Goal: Task Accomplishment & Management: Complete application form

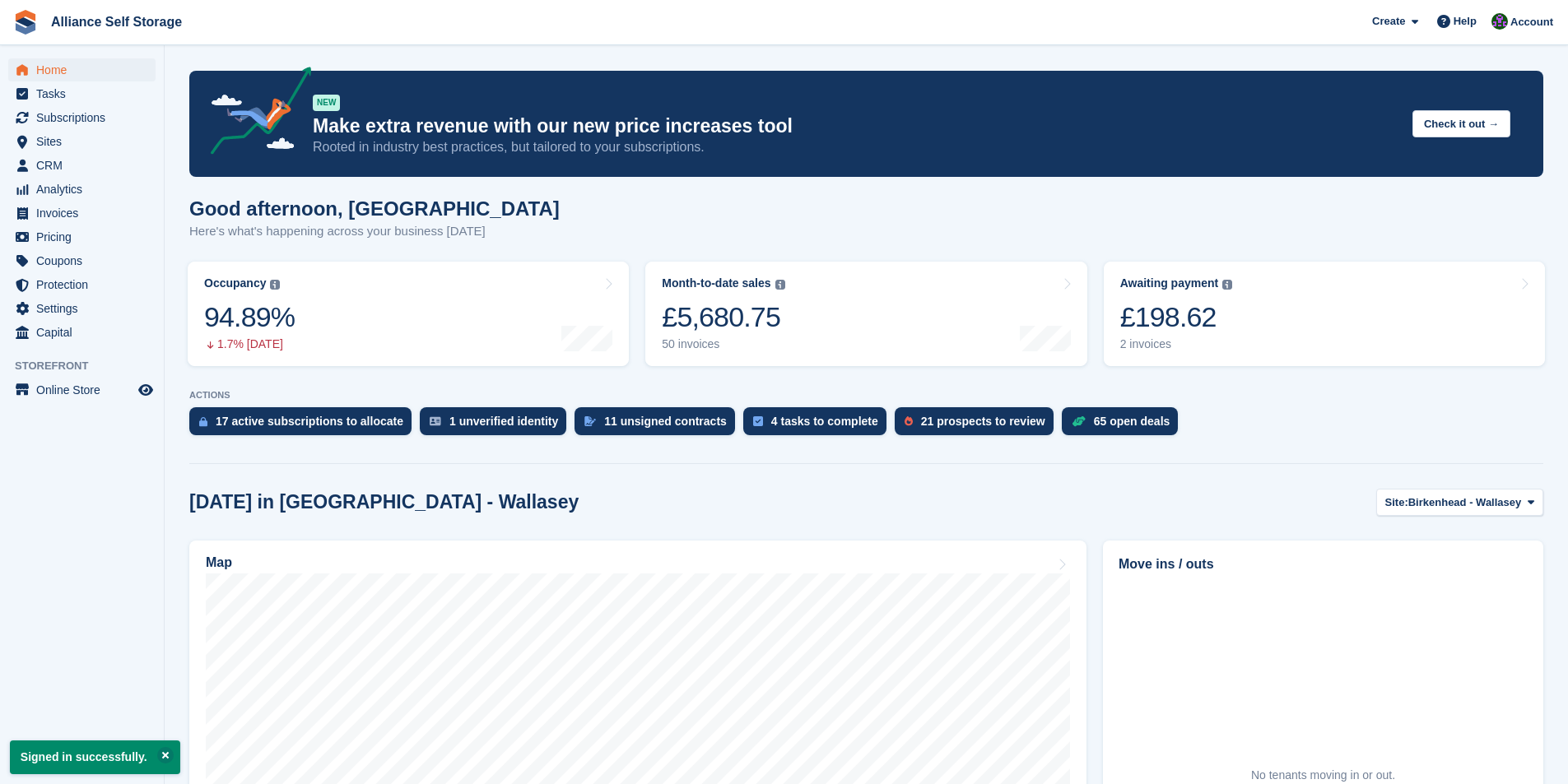
click at [717, 232] on div "Good afternoon, Romilly Here's what's happening across your business today" at bounding box center [867, 229] width 1354 height 63
click at [38, 161] on span "CRM" at bounding box center [85, 165] width 98 height 23
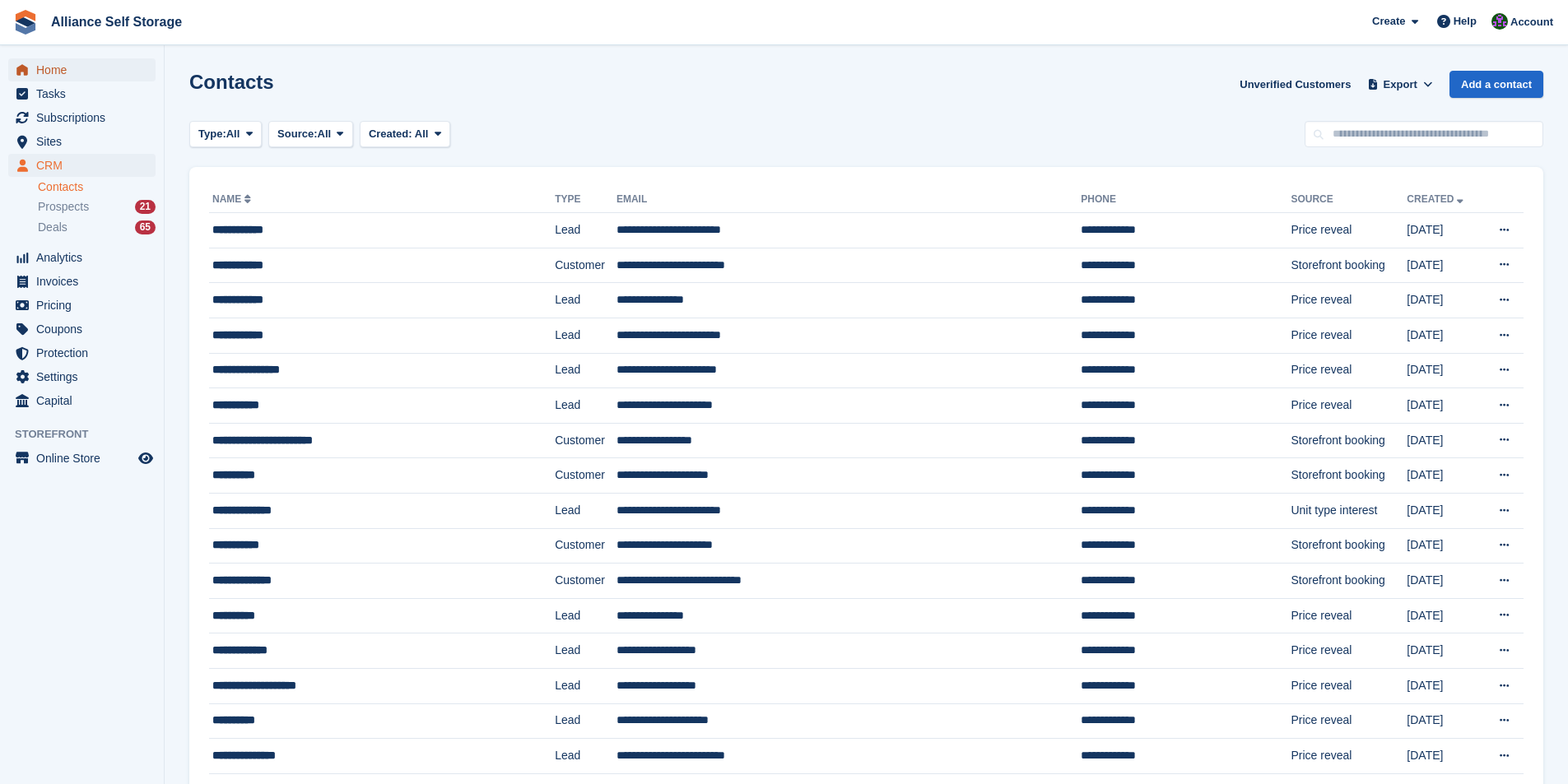
click at [65, 77] on span "Home" at bounding box center [85, 70] width 98 height 23
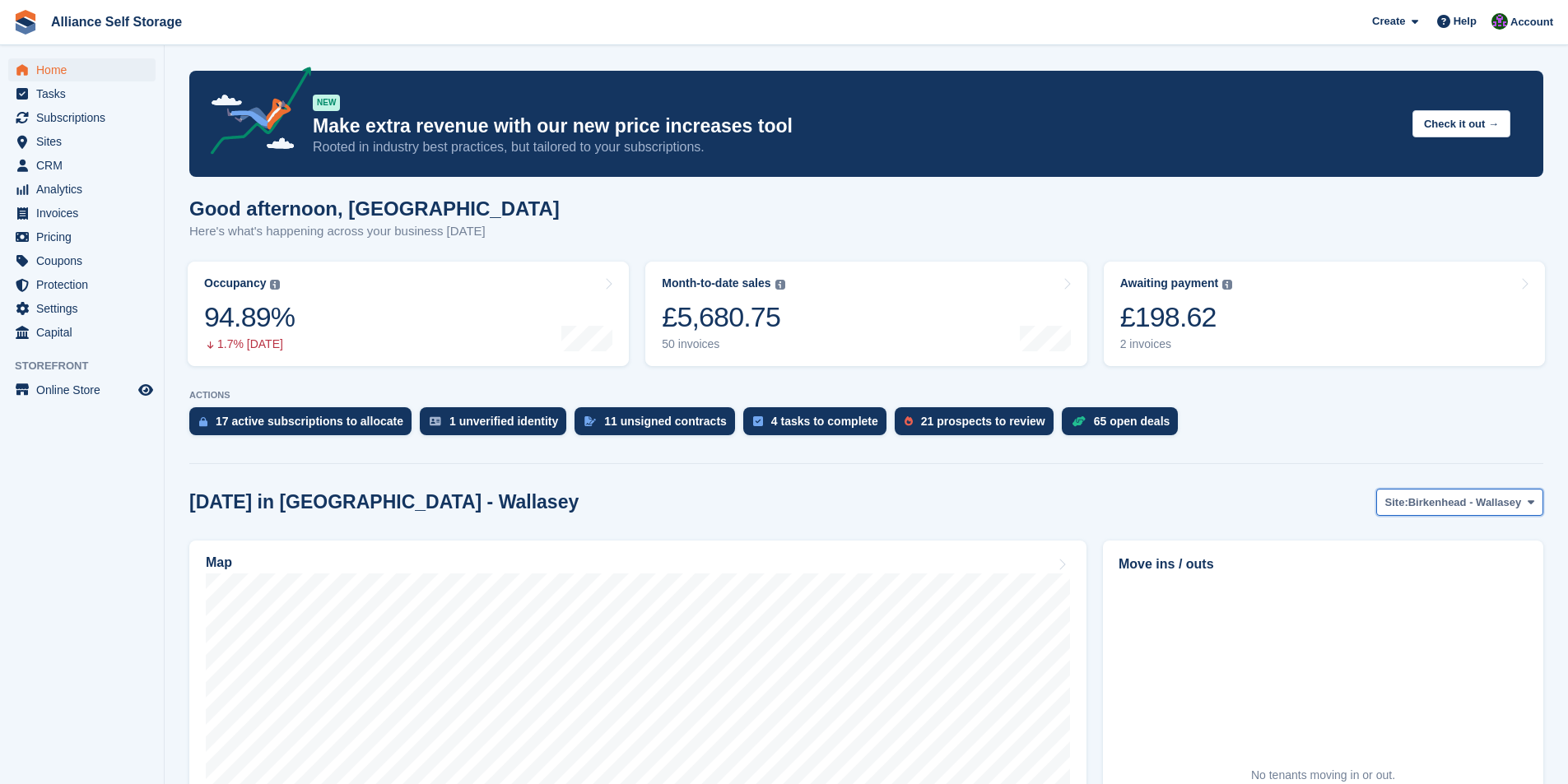
click at [1475, 498] on span "Birkenhead - Wallasey" at bounding box center [1464, 502] width 113 height 17
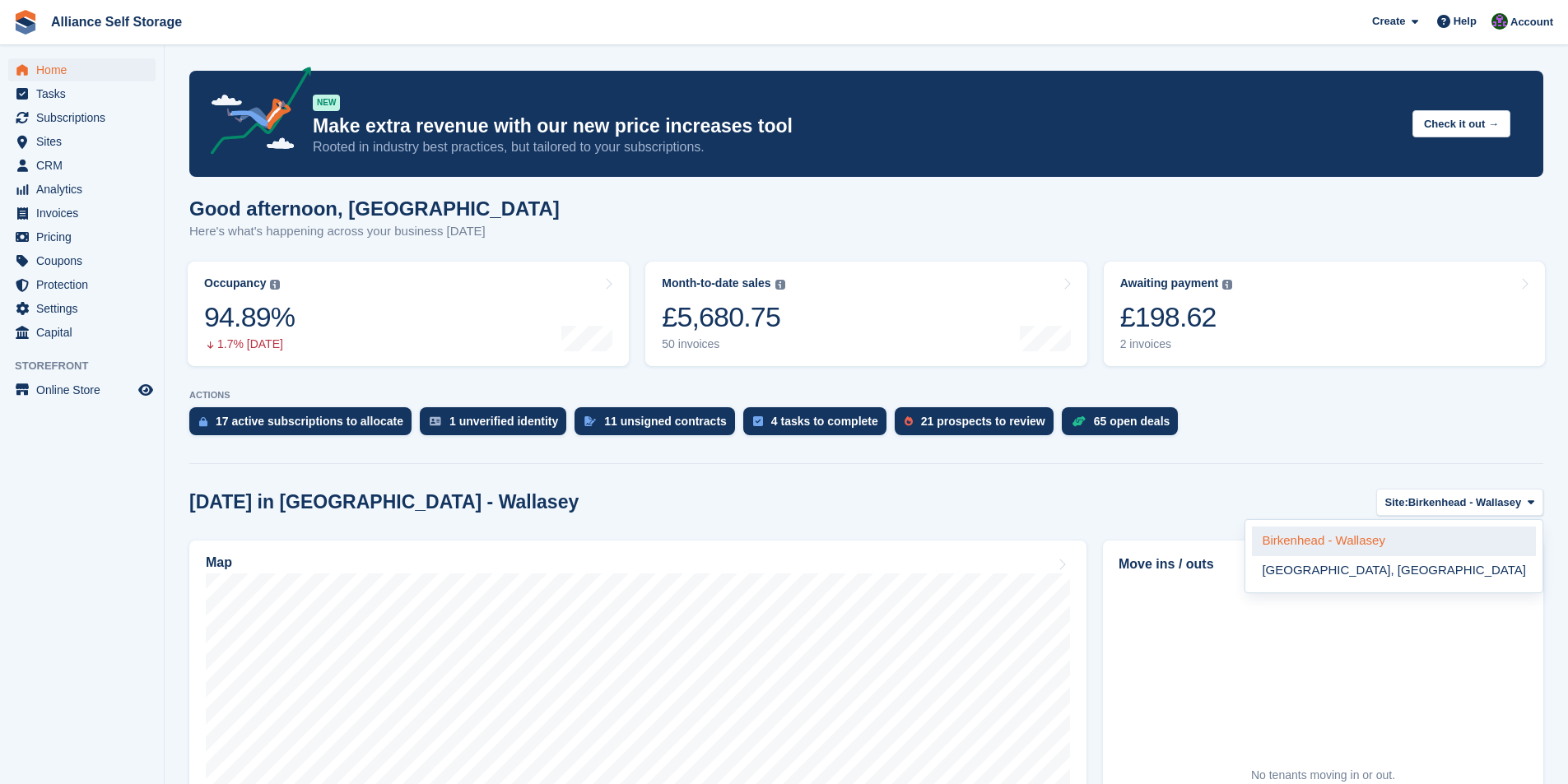
click at [1421, 536] on link "Birkenhead - Wallasey" at bounding box center [1393, 542] width 284 height 30
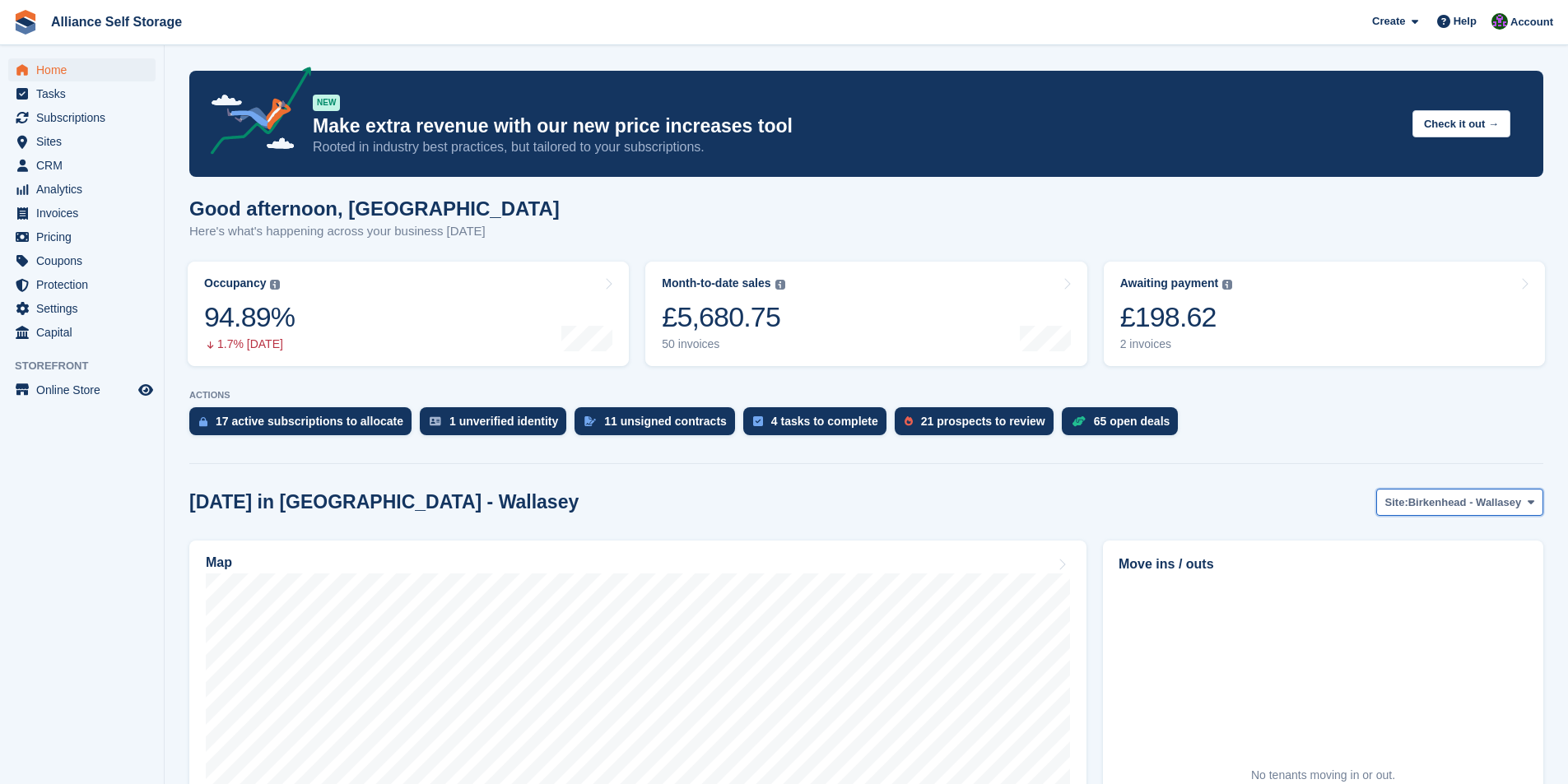
click at [1445, 507] on span "Birkenhead - Wallasey" at bounding box center [1464, 502] width 113 height 17
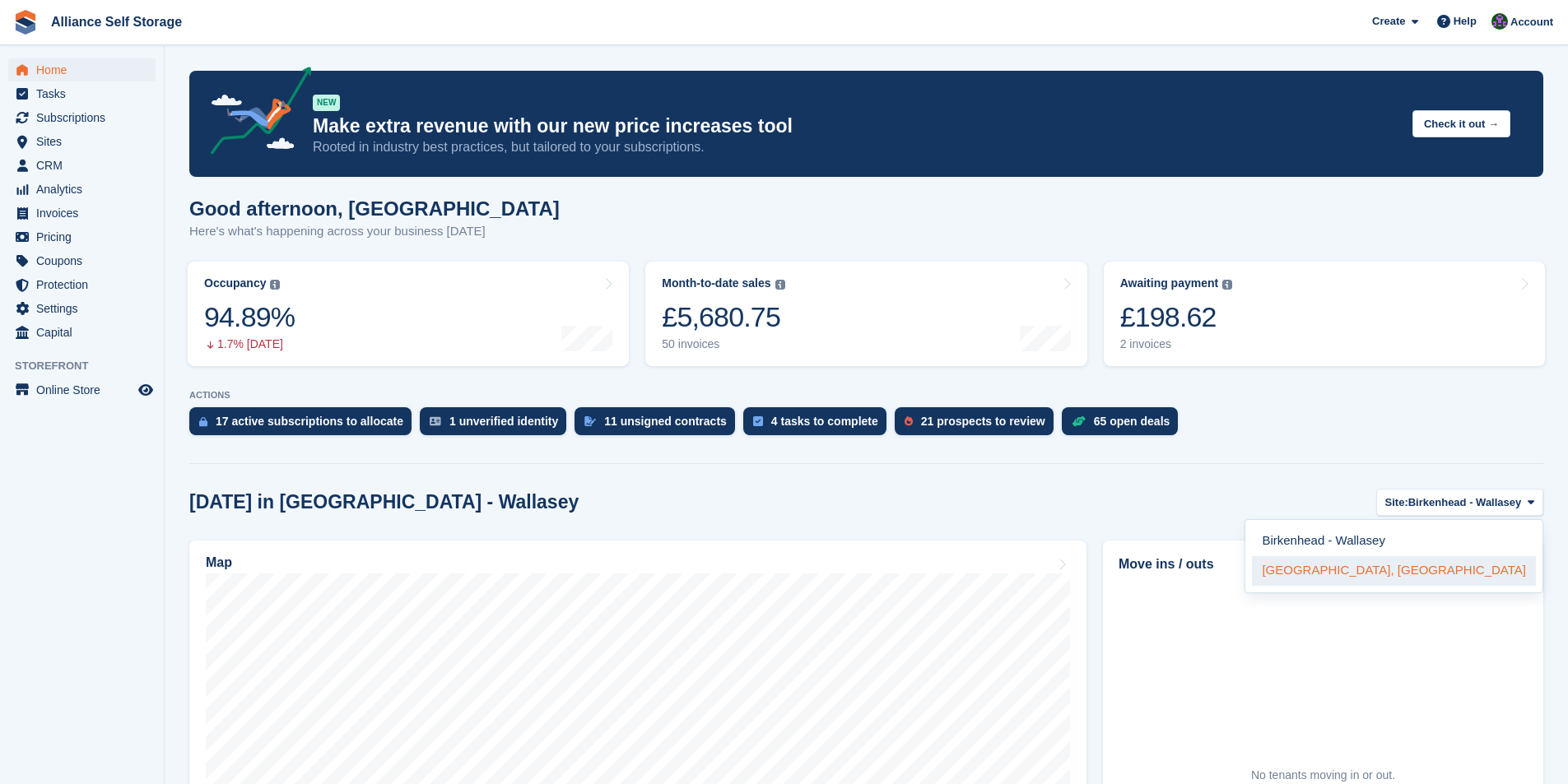
click at [1420, 565] on link "[GEOGRAPHIC_DATA], [GEOGRAPHIC_DATA]" at bounding box center [1393, 572] width 284 height 30
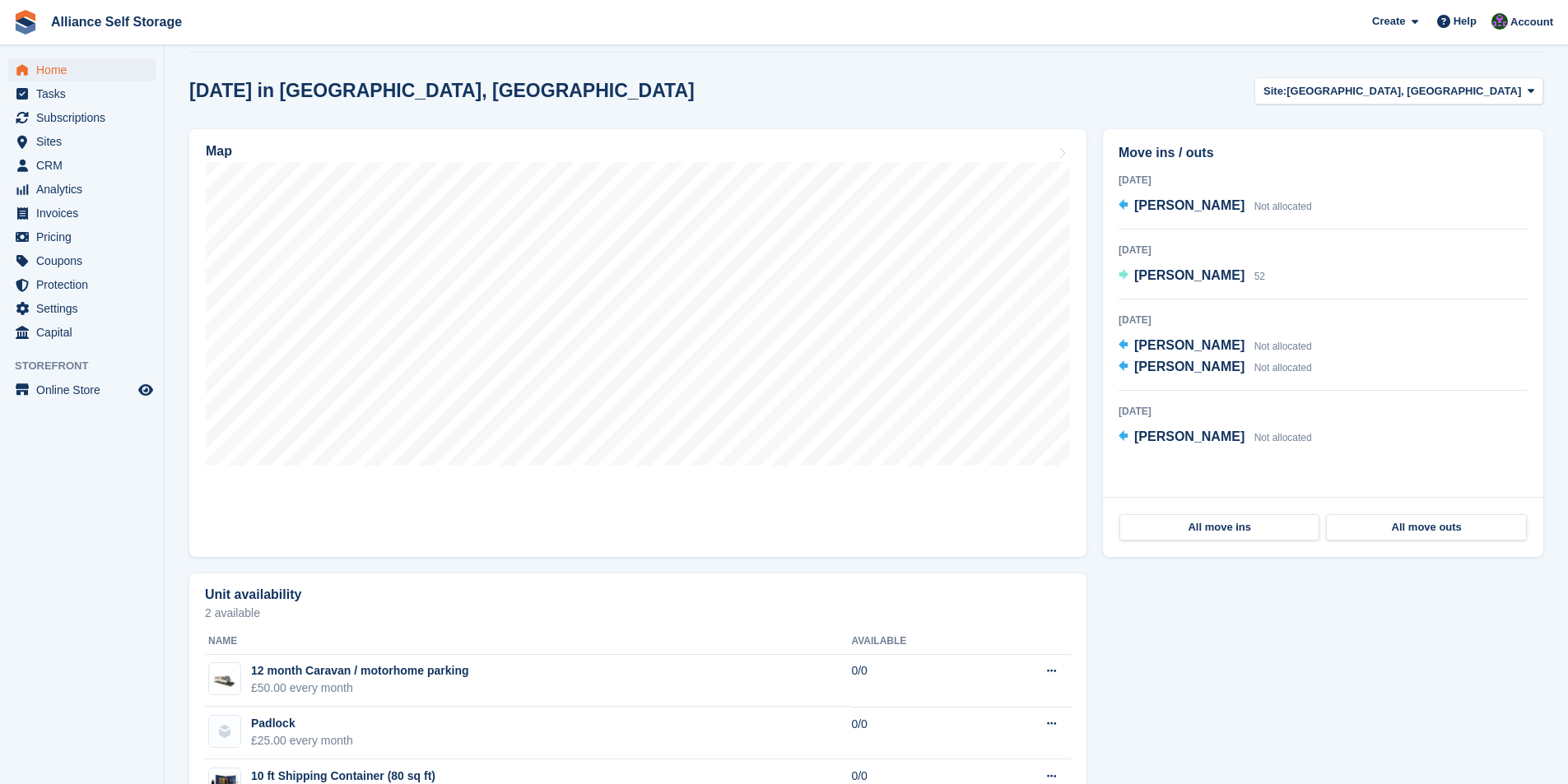
scroll to position [493, 0]
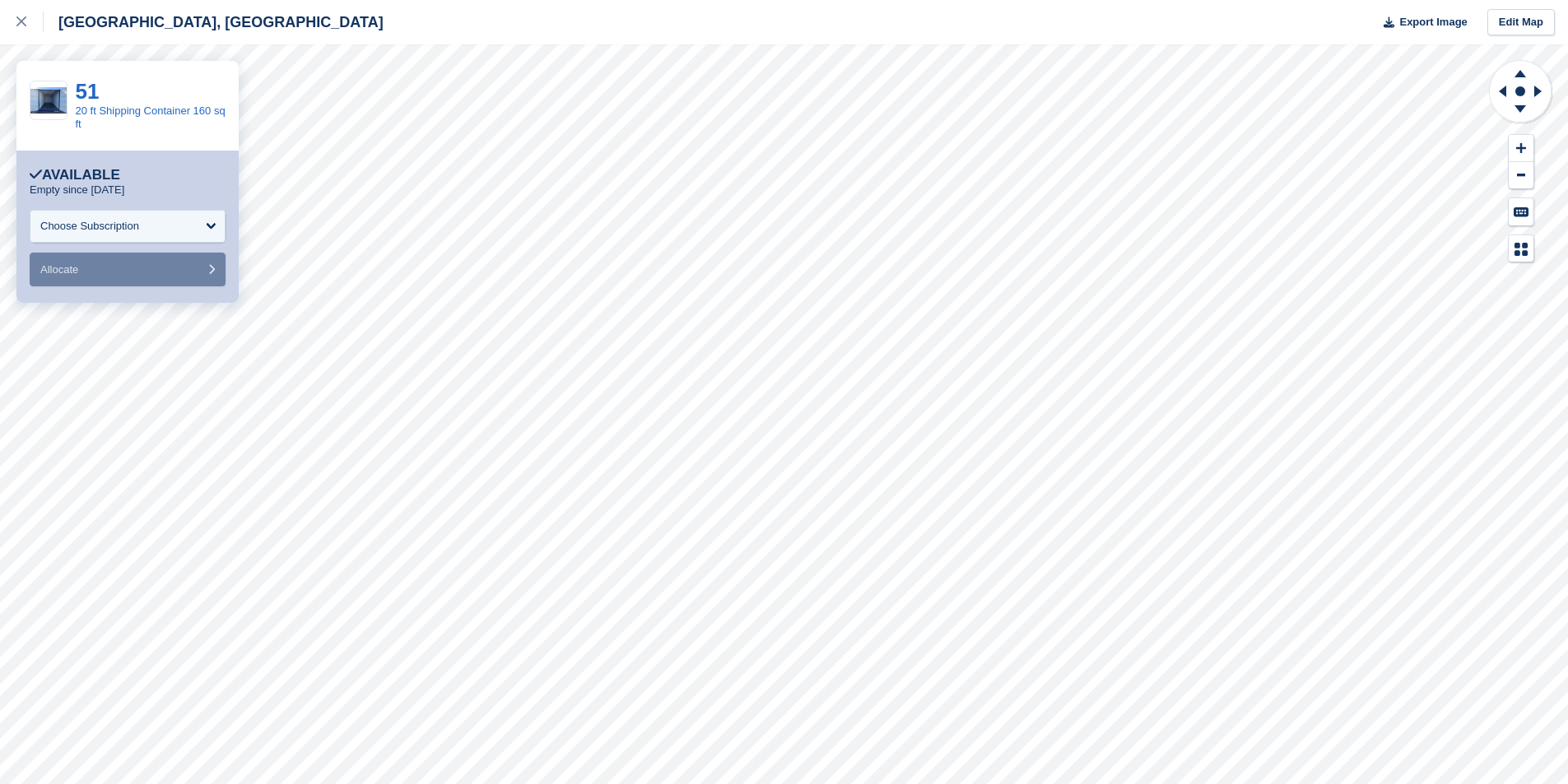
click at [99, 196] on p "Empty since 11 Aug" at bounding box center [77, 190] width 95 height 13
click at [109, 230] on div "Choose Subscription" at bounding box center [90, 226] width 98 height 17
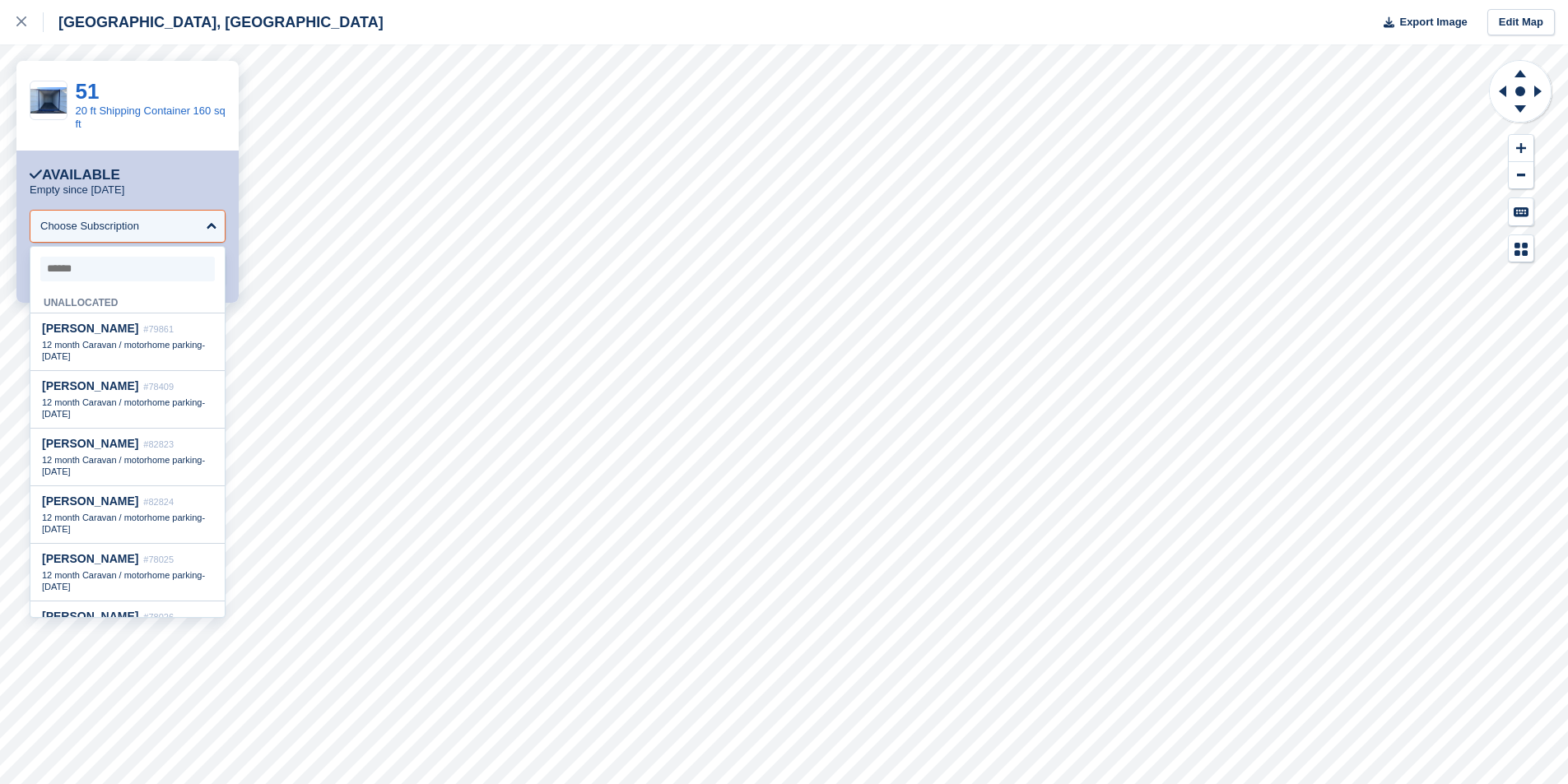
click at [133, 191] on div "Empty since 11 Aug" at bounding box center [127, 190] width 196 height 13
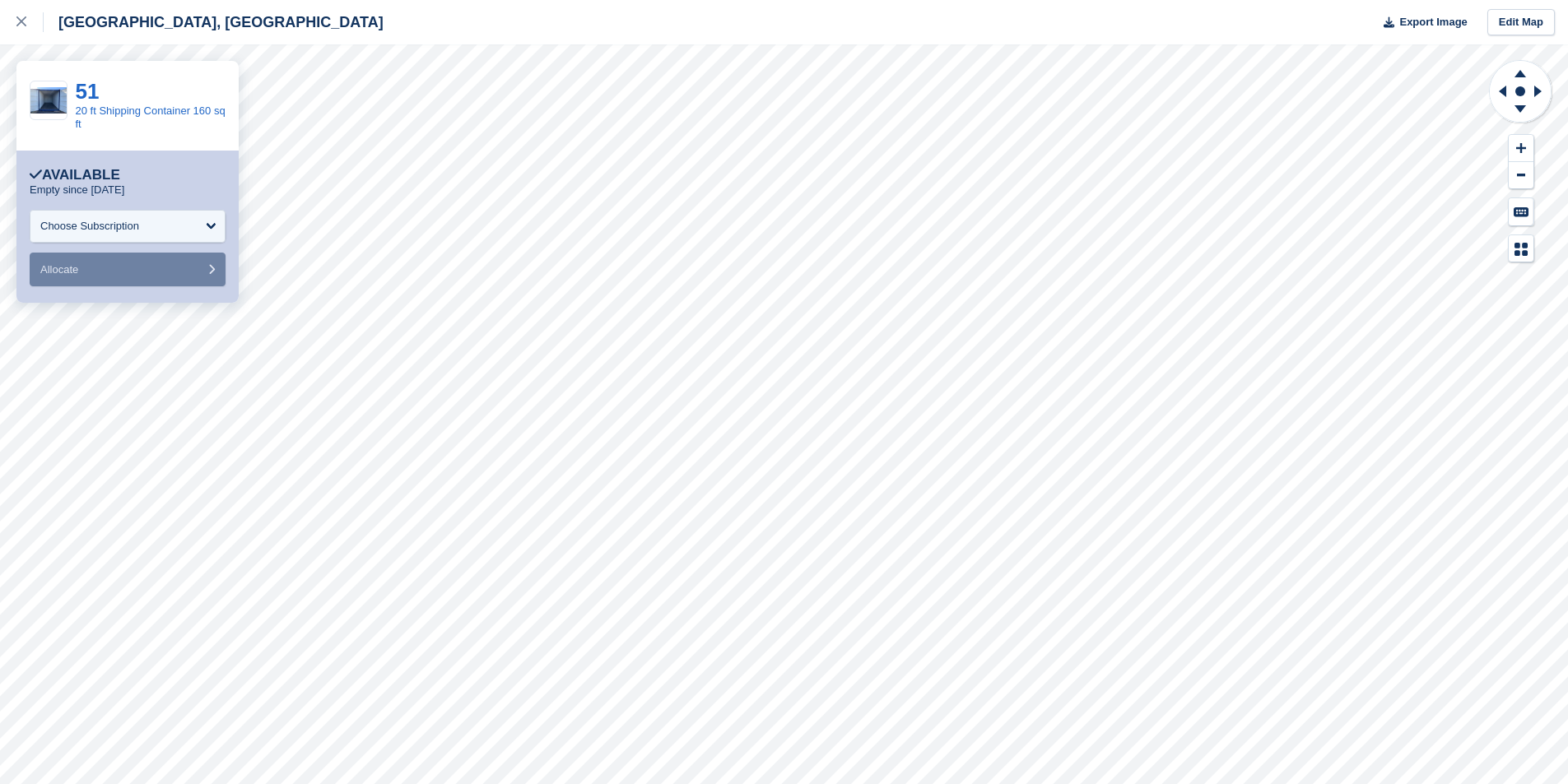
click at [99, 188] on p "Empty since 11 Aug" at bounding box center [77, 190] width 95 height 13
click at [143, 112] on link "20 ft Shipping Container 160 sq ft" at bounding box center [150, 117] width 150 height 25
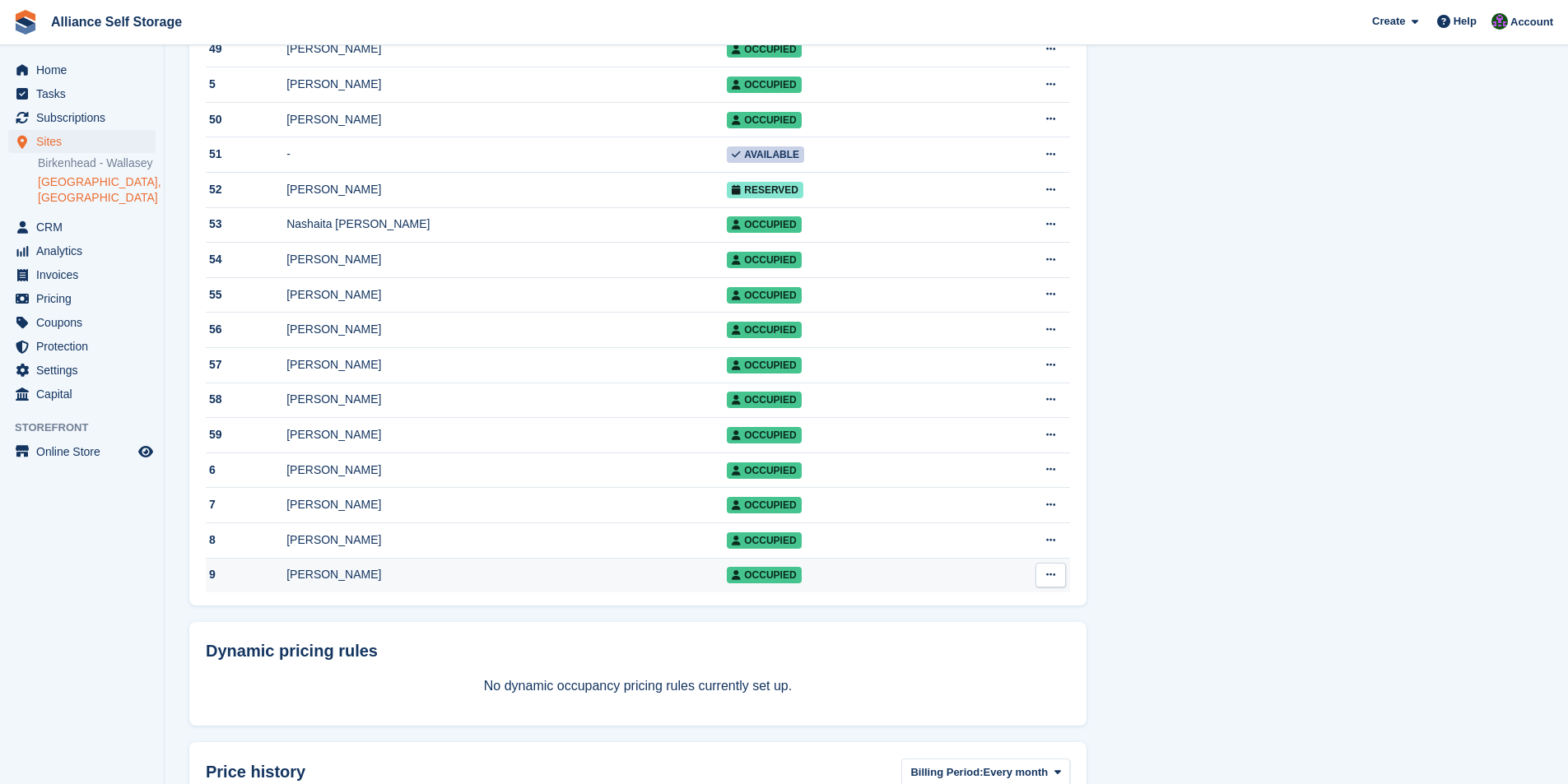
scroll to position [1686, 0]
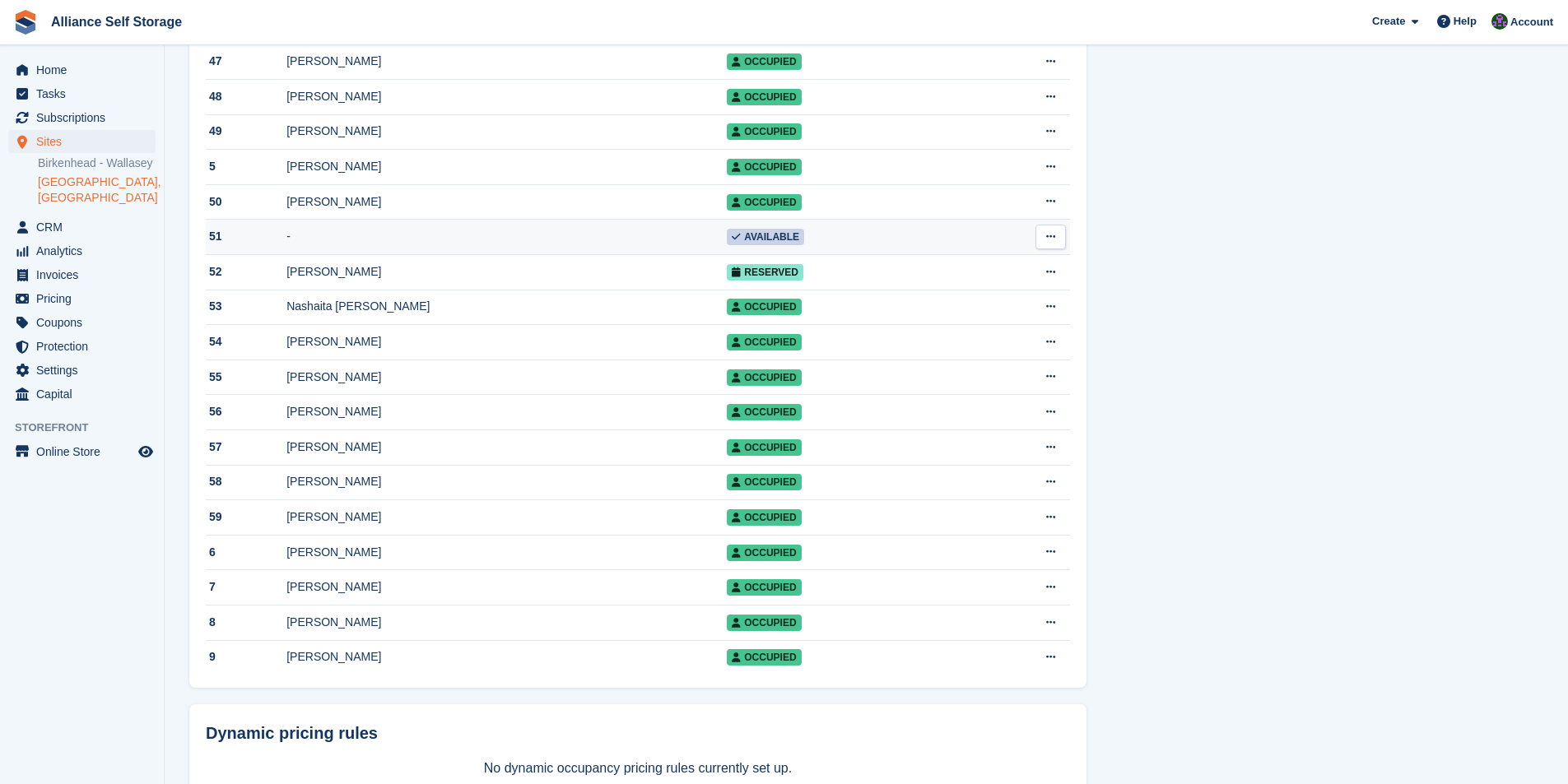
click at [1041, 249] on button at bounding box center [1050, 237] width 31 height 25
click at [951, 280] on p "Edit unit" at bounding box center [986, 269] width 143 height 21
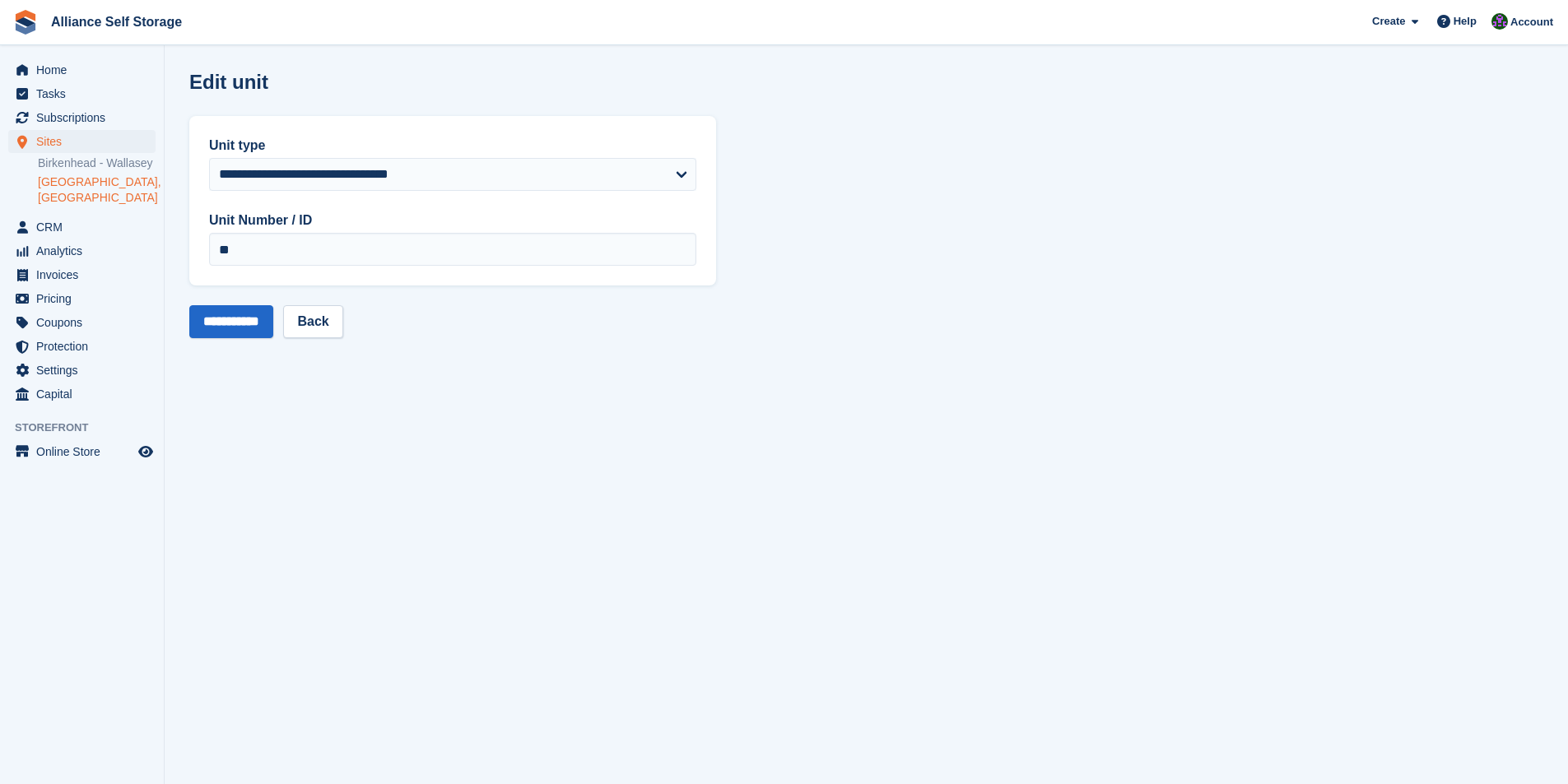
click at [547, 191] on div "**********" at bounding box center [453, 200] width 527 height 169
click at [557, 184] on select "**********" at bounding box center [452, 174] width 487 height 32
click at [334, 319] on link "Back" at bounding box center [312, 321] width 59 height 32
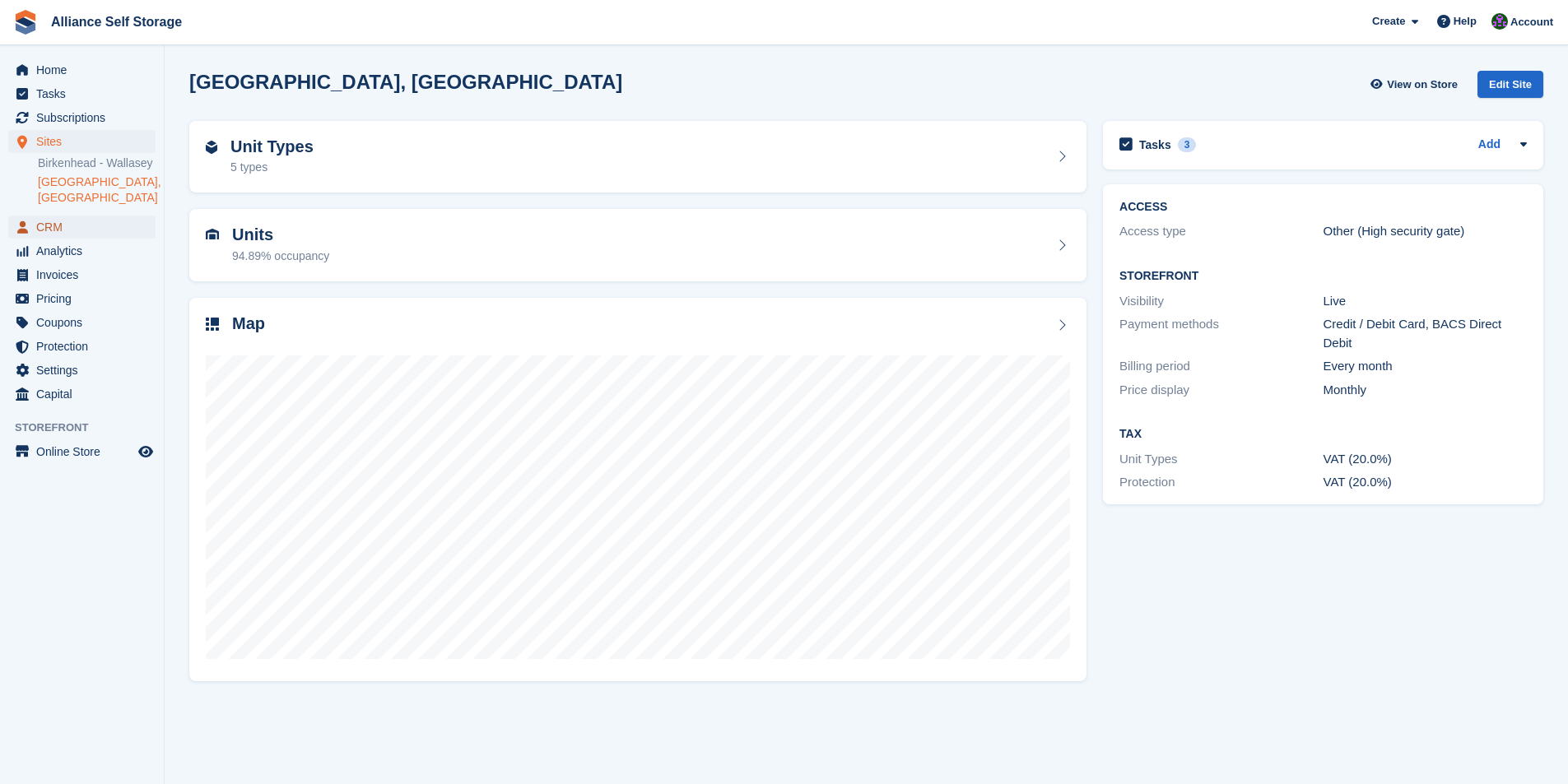
click at [46, 218] on span "CRM" at bounding box center [85, 227] width 98 height 23
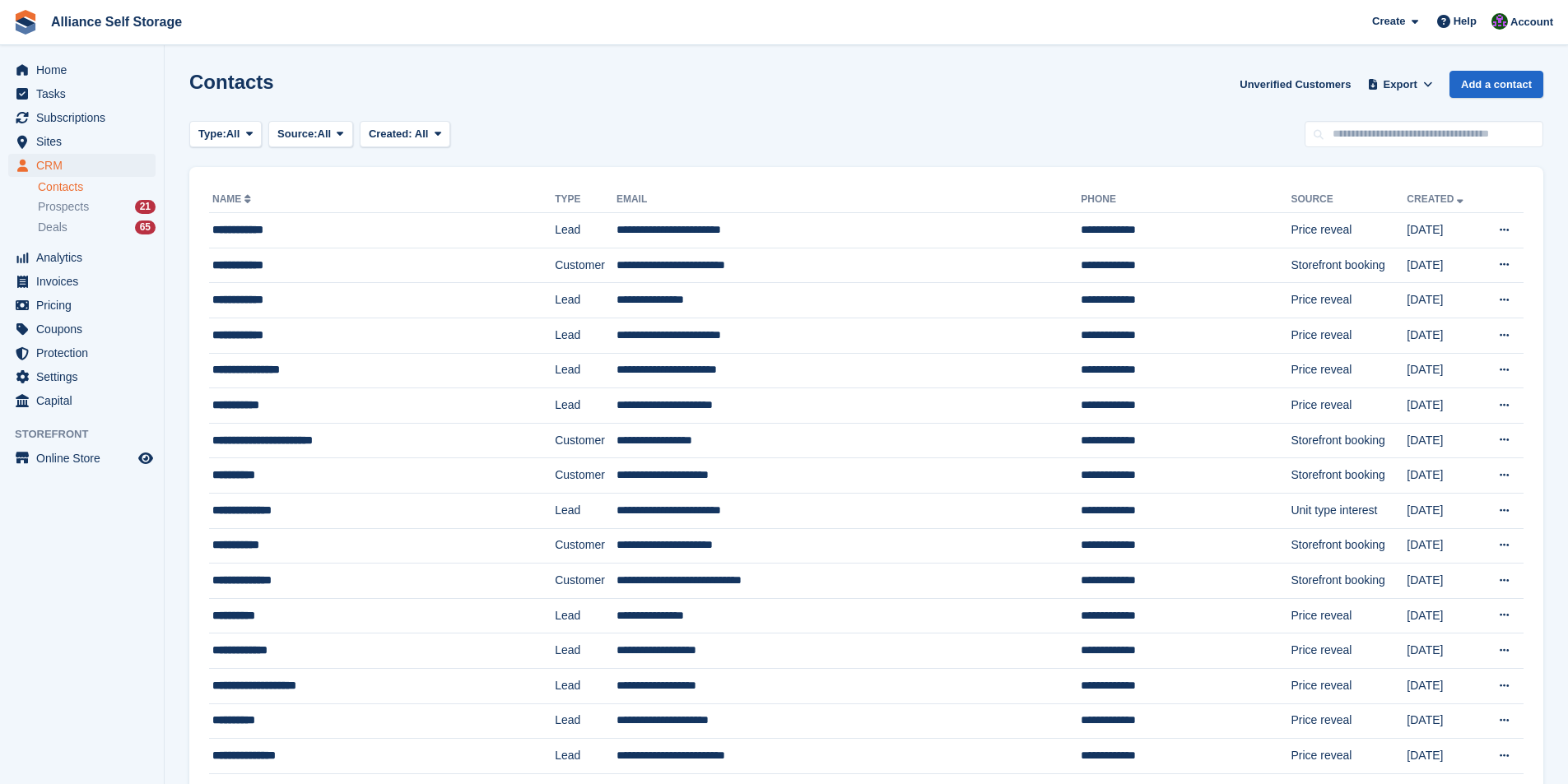
click at [221, 232] on div "**********" at bounding box center [351, 230] width 277 height 18
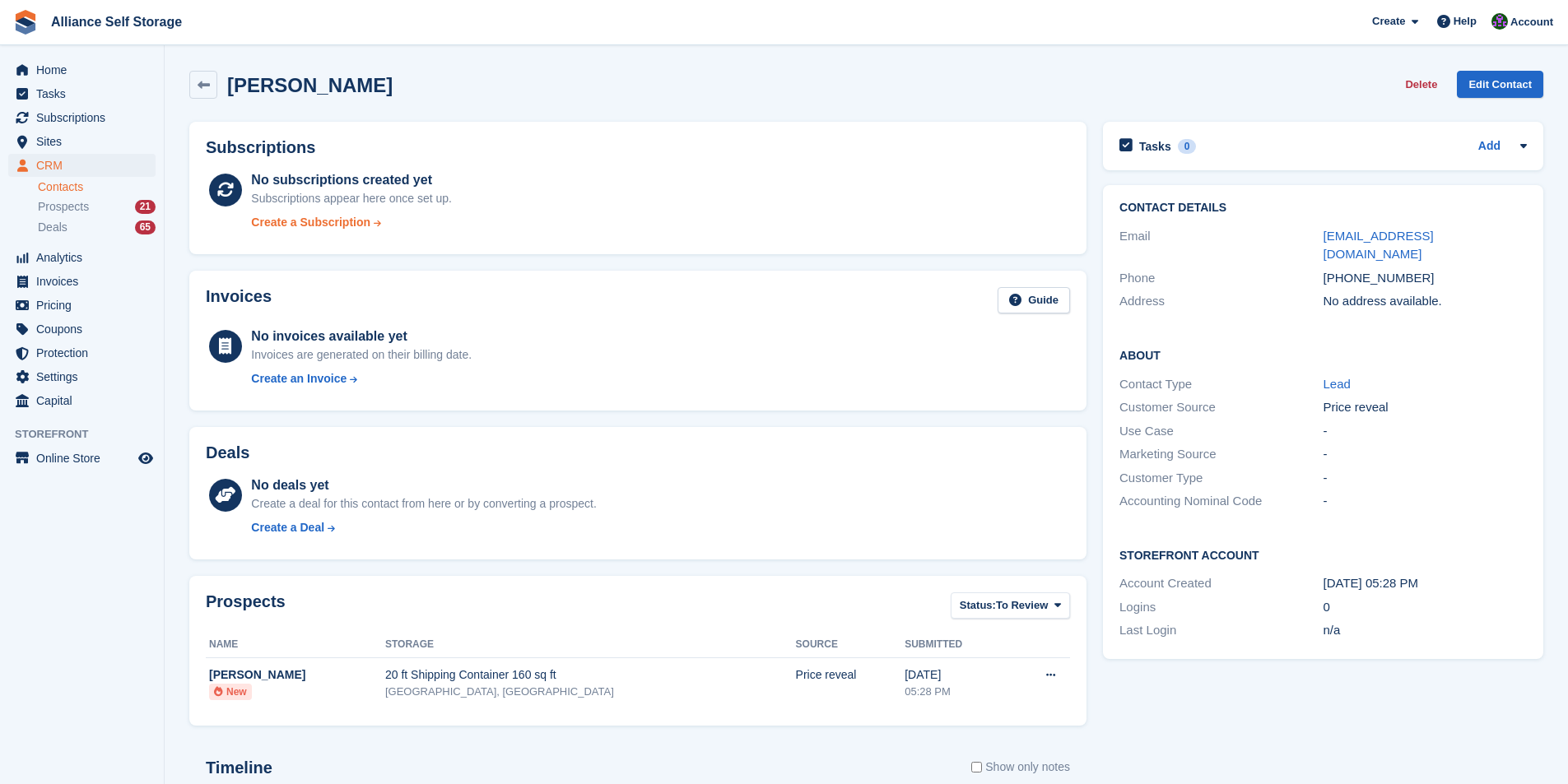
click at [347, 227] on div "Create a Subscription" at bounding box center [311, 223] width 119 height 18
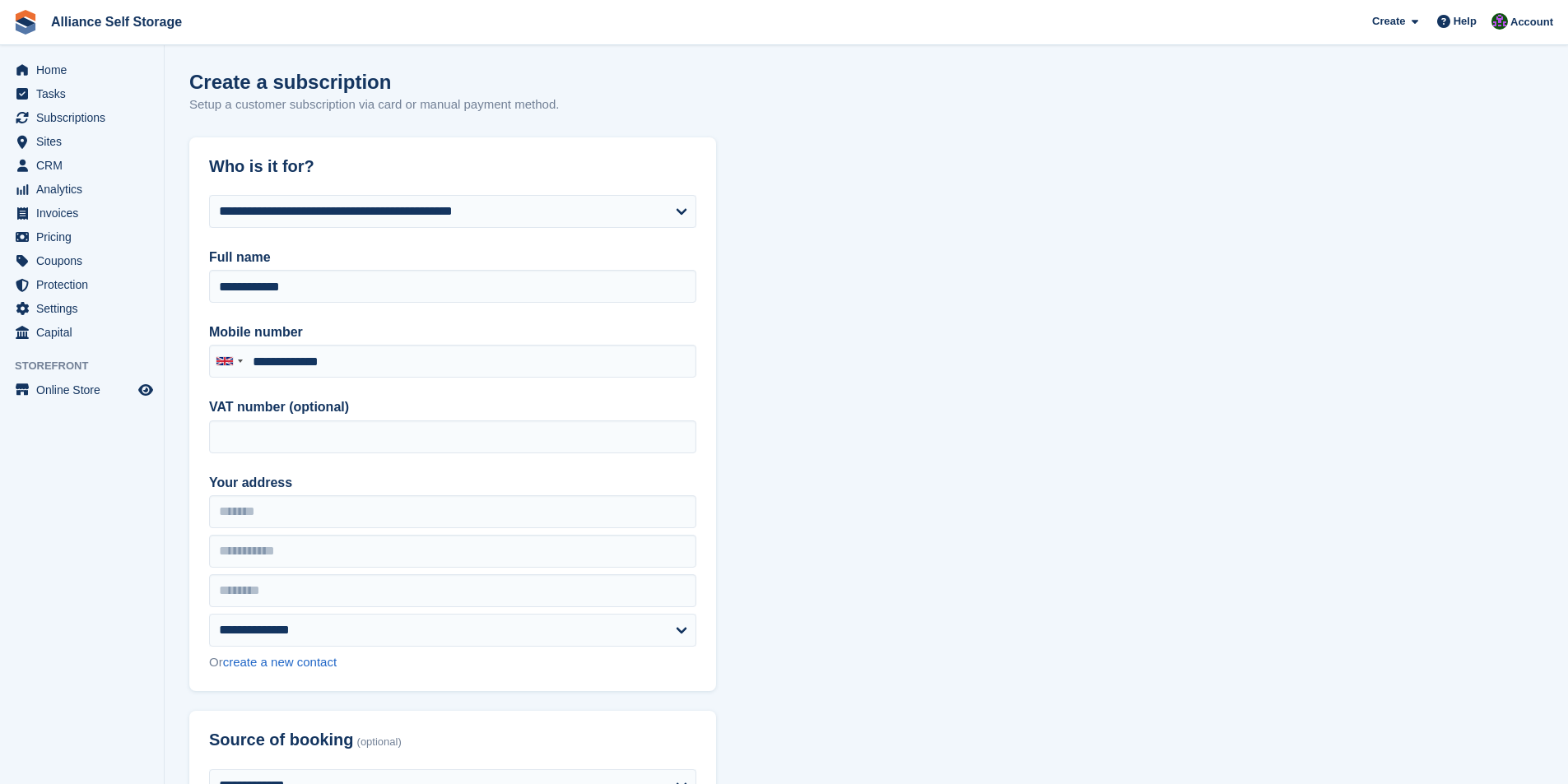
type input "**********"
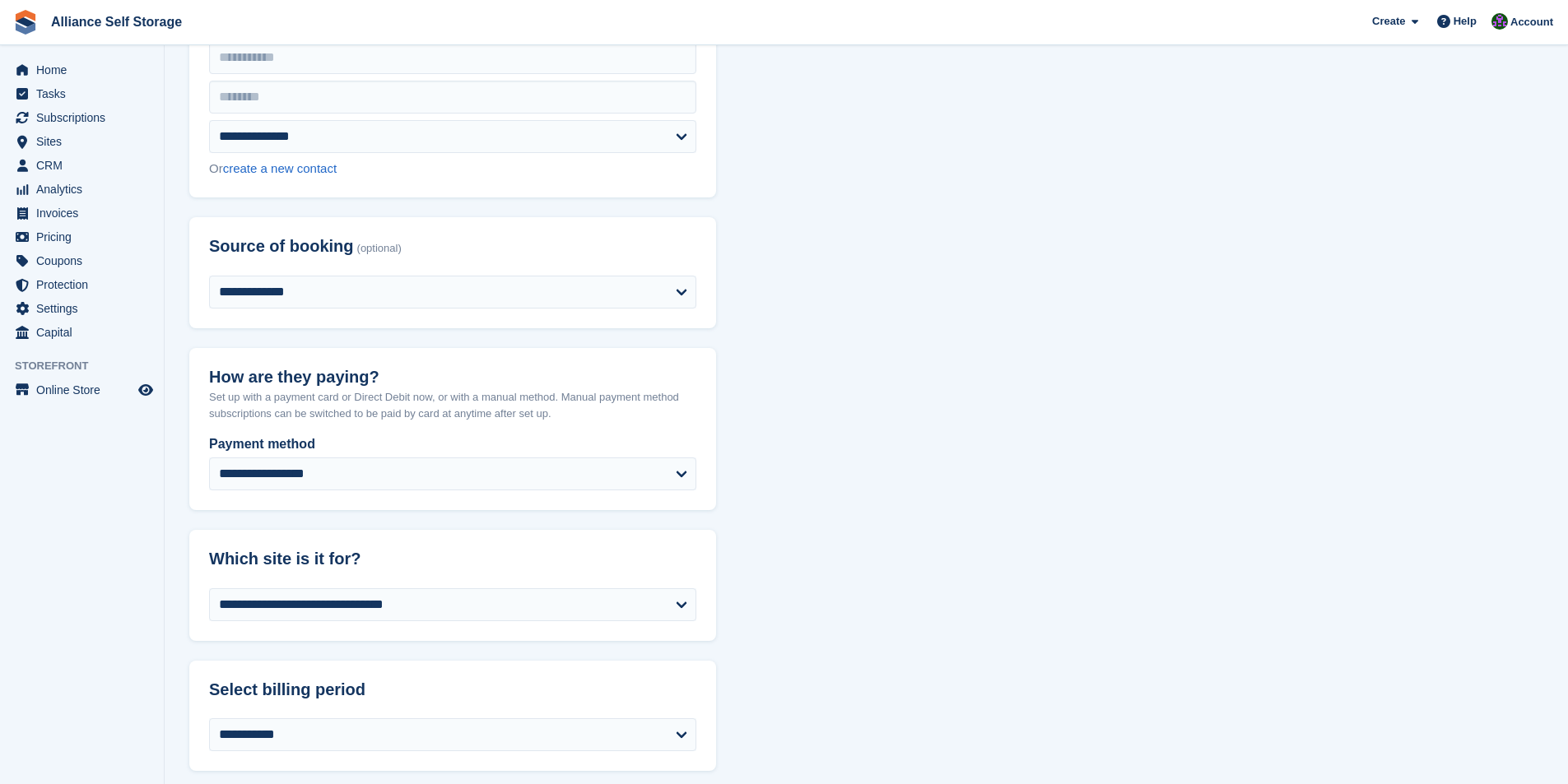
scroll to position [83, 0]
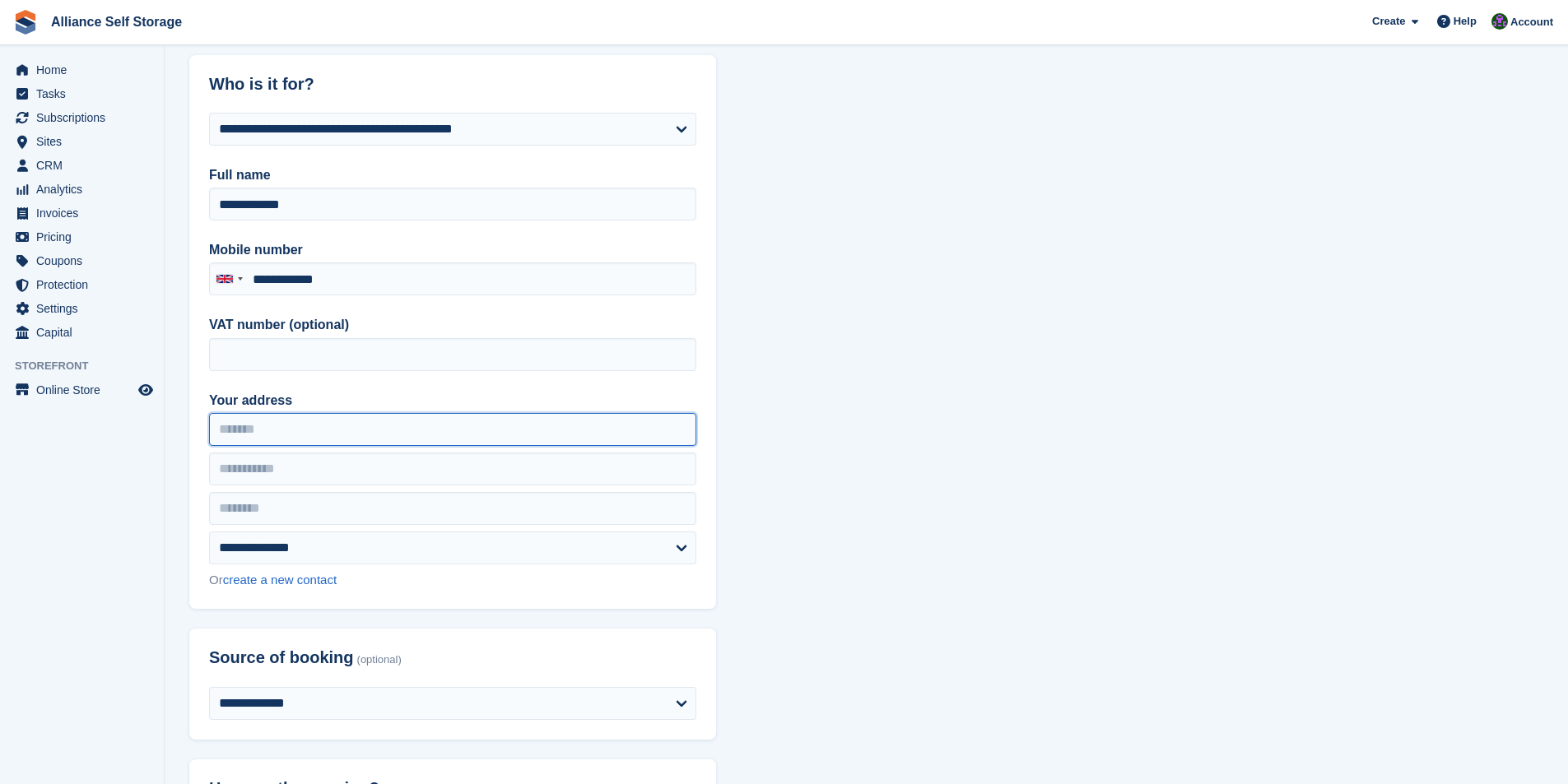
click at [301, 441] on input "Your address" at bounding box center [452, 429] width 487 height 32
type input "**"
click at [48, 72] on span "Home" at bounding box center [85, 70] width 98 height 23
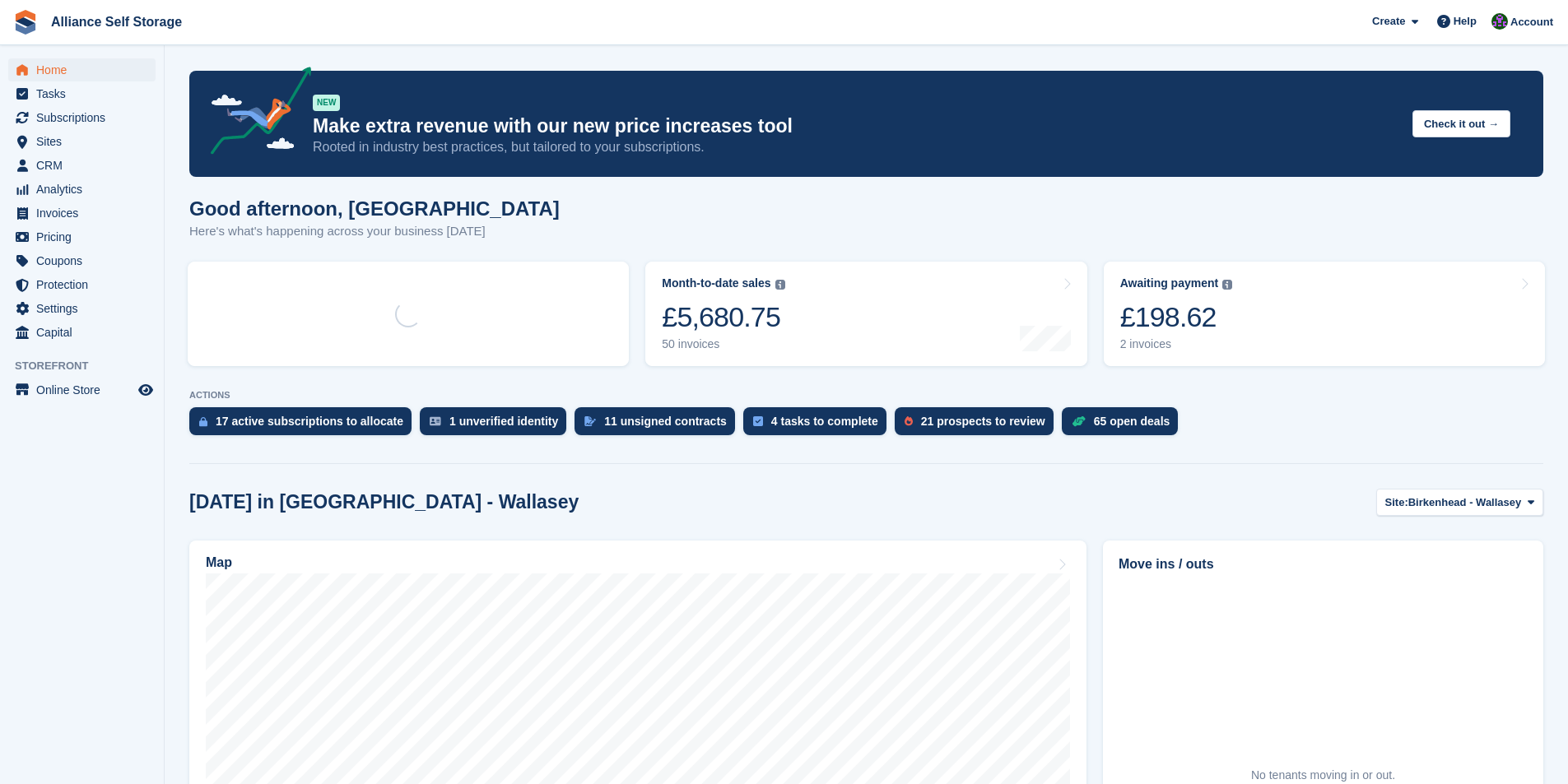
scroll to position [371, 0]
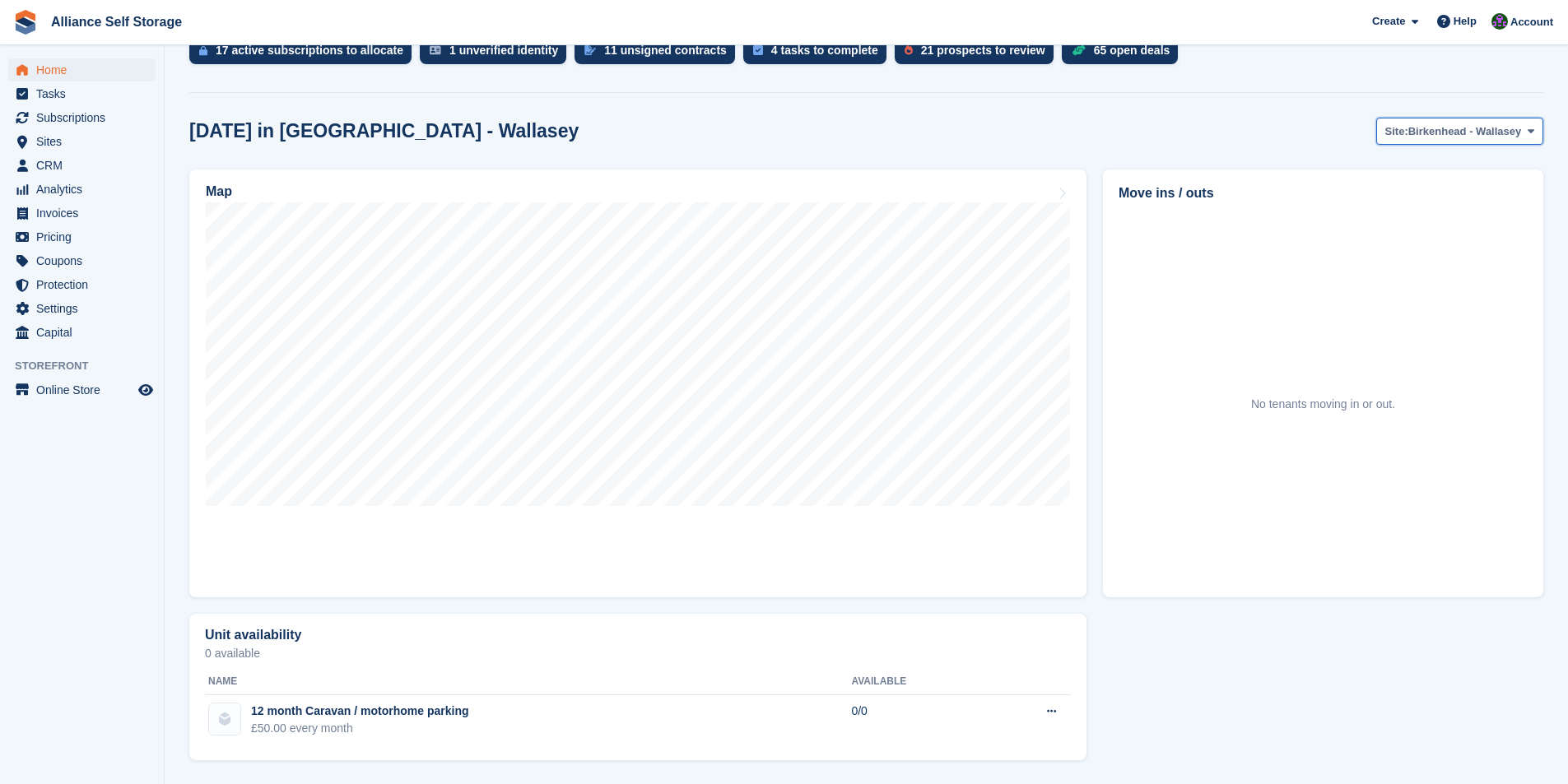
drag, startPoint x: 1425, startPoint y: 123, endPoint x: 1419, endPoint y: 147, distance: 24.7
click at [1425, 123] on button "Site: Birkenhead - Wallasey" at bounding box center [1459, 131] width 167 height 27
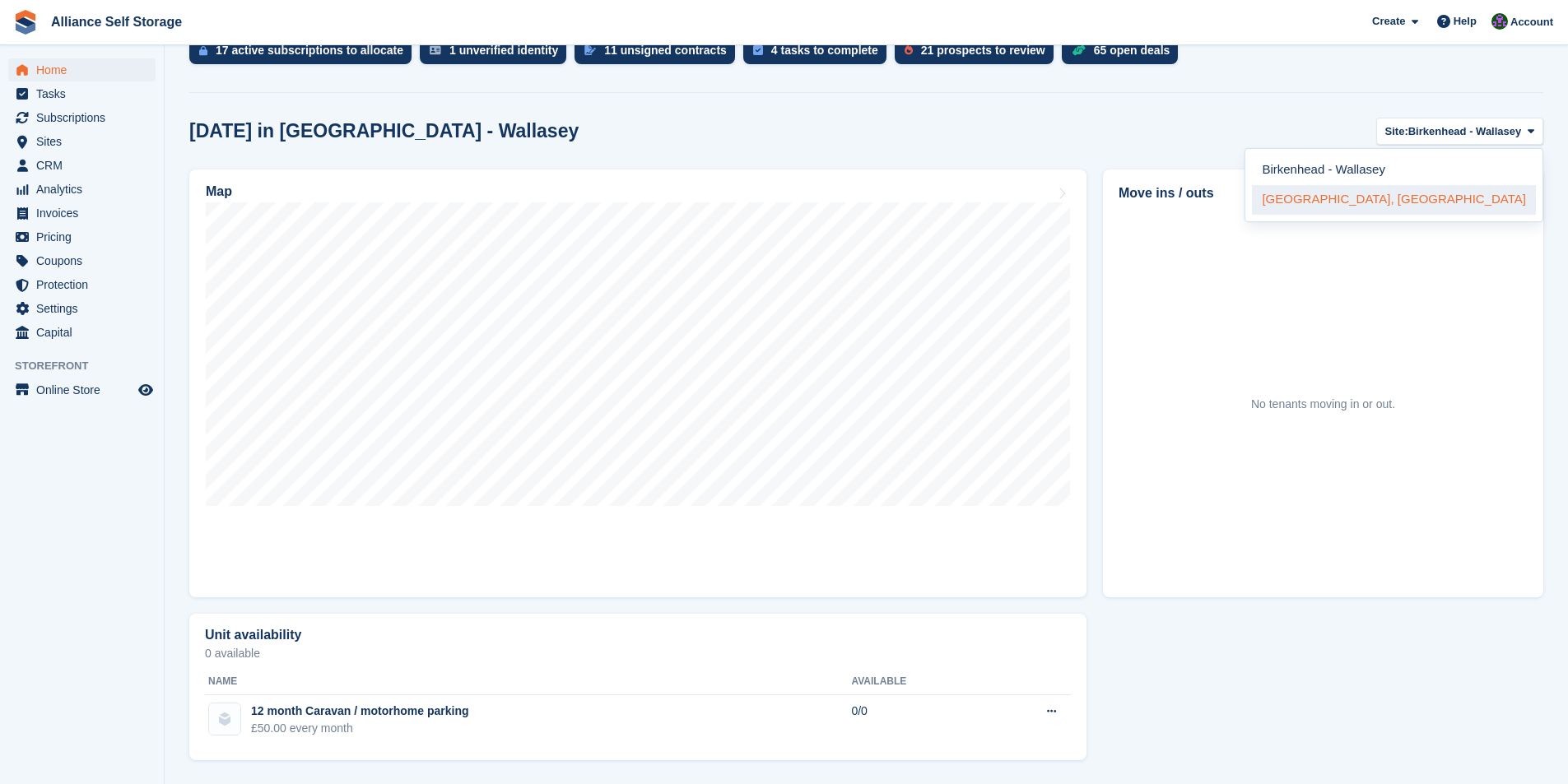
click at [1407, 198] on link "[GEOGRAPHIC_DATA], [GEOGRAPHIC_DATA]" at bounding box center [1393, 200] width 284 height 30
